Goal: Find specific page/section: Find specific page/section

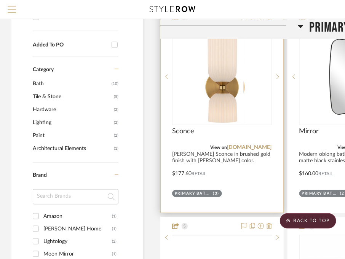
scroll to position [419, 0]
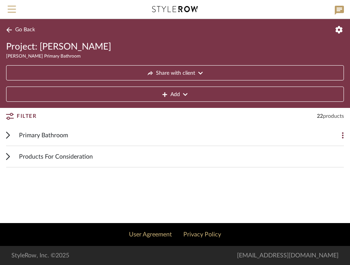
click at [94, 134] on div "Primary Bathroom" at bounding box center [169, 134] width 301 height 21
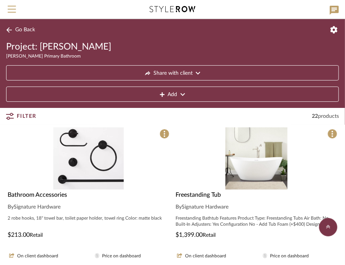
scroll to position [677, 0]
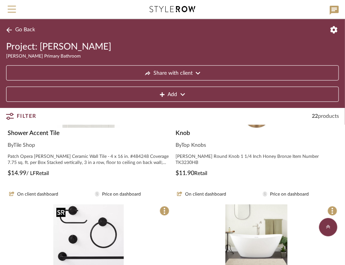
click at [0, 0] on img at bounding box center [0, 0] width 0 height 0
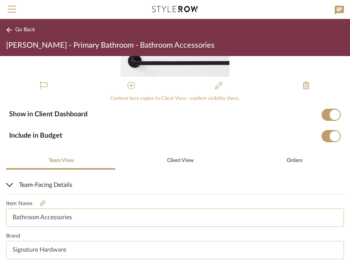
scroll to position [76, 0]
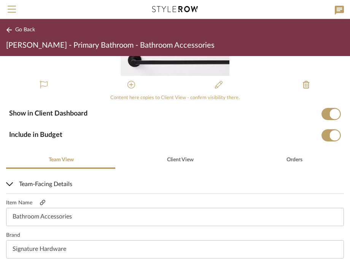
click at [44, 201] on icon at bounding box center [42, 201] width 5 height 5
